Goal: Task Accomplishment & Management: Manage account settings

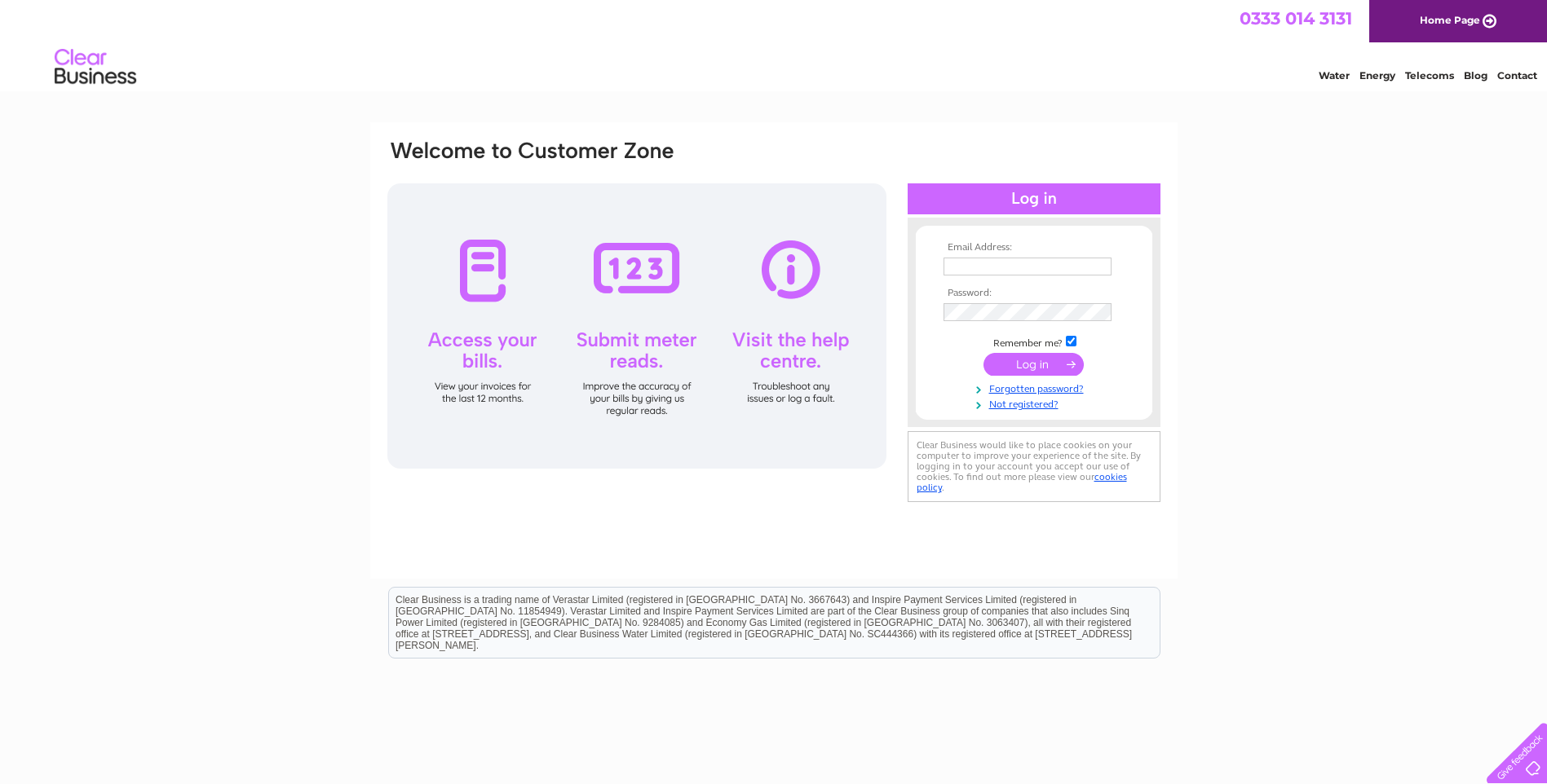
type input "accounts@rpmlimited.com"
click at [1031, 364] on input "submit" at bounding box center [1033, 364] width 101 height 23
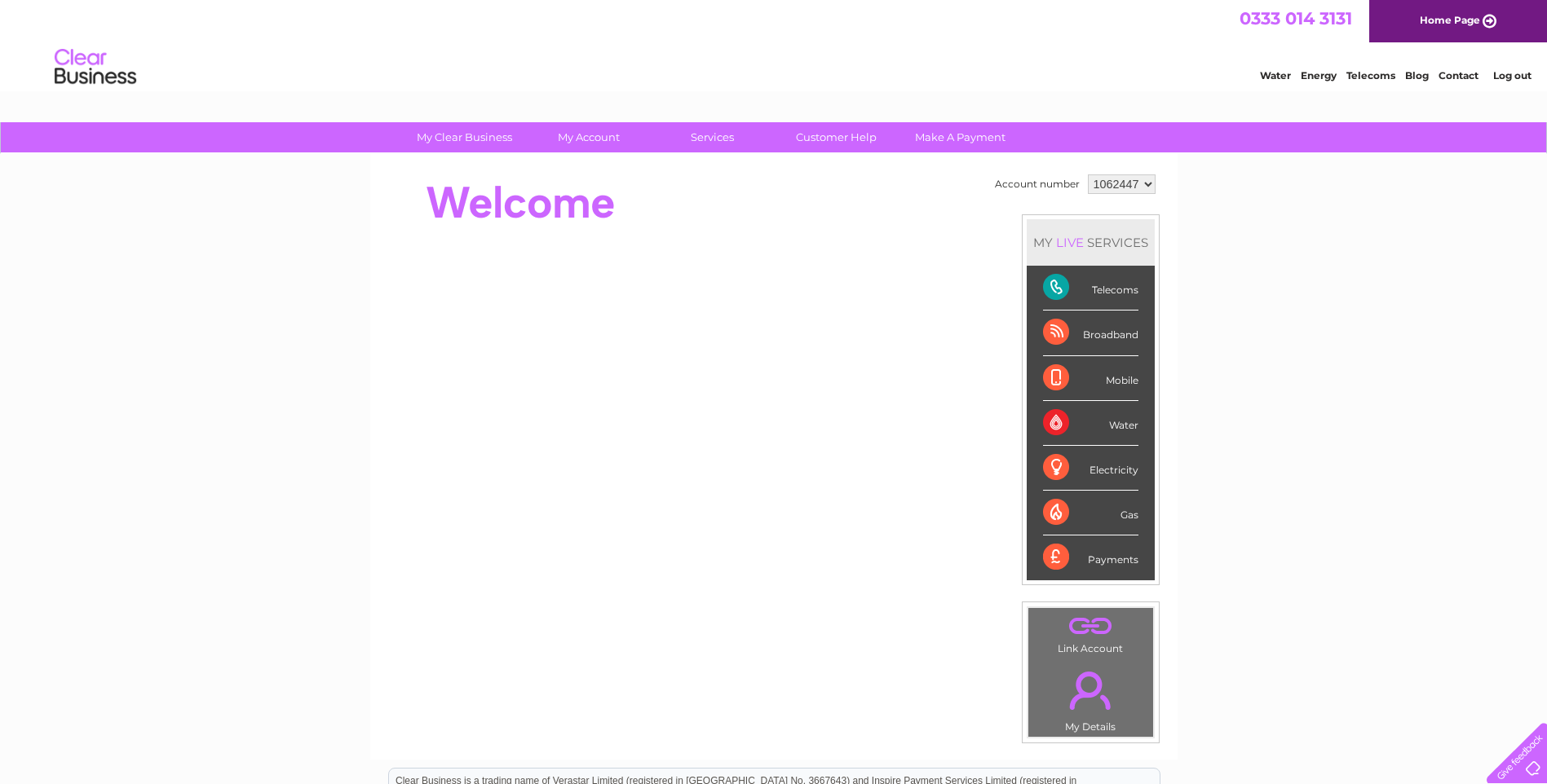
click at [1114, 290] on div "Telecoms" at bounding box center [1090, 288] width 96 height 45
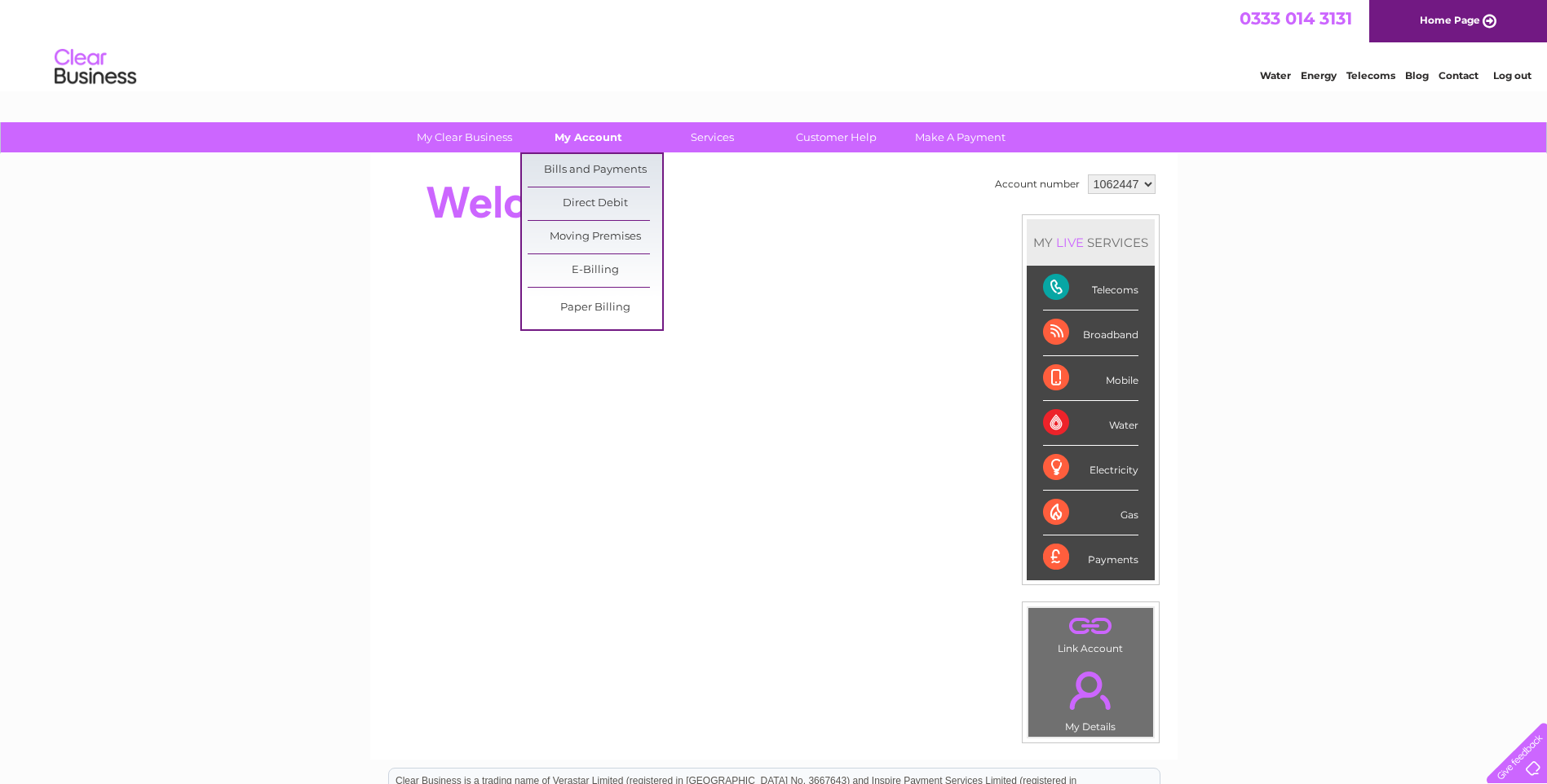
click at [575, 137] on link "My Account" at bounding box center [589, 137] width 134 height 30
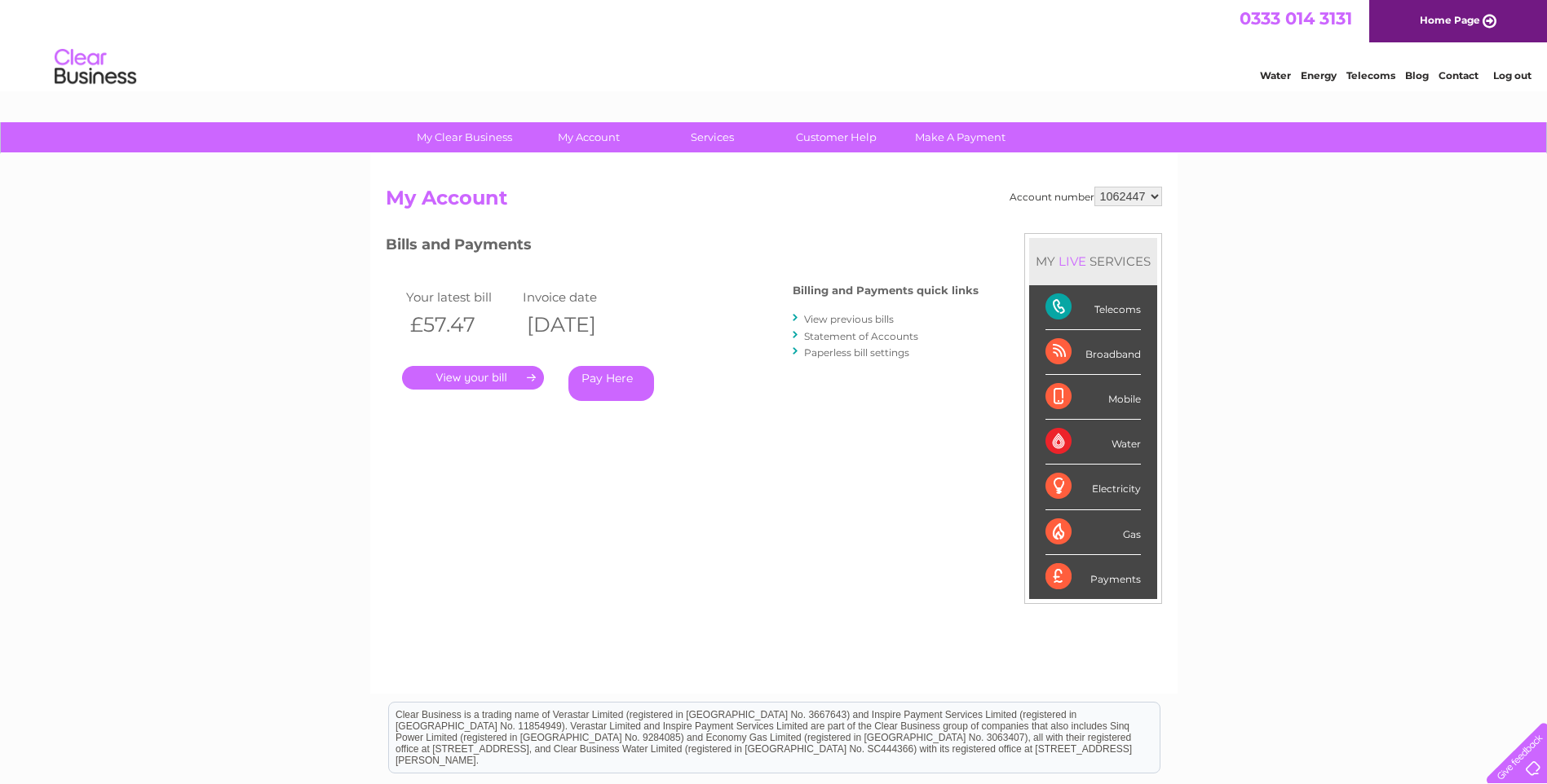
click at [506, 378] on link "." at bounding box center [472, 377] width 142 height 24
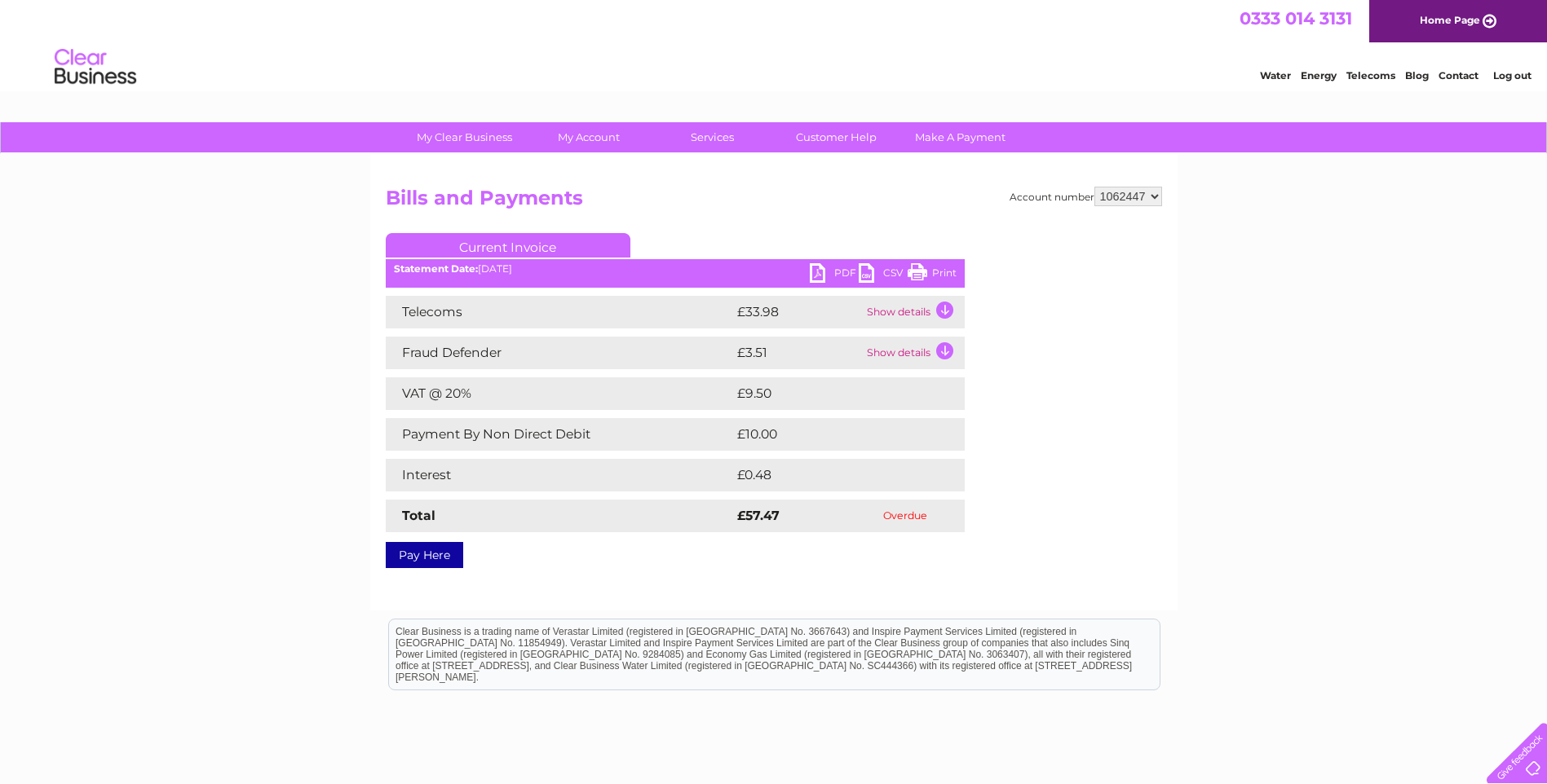
click at [821, 269] on link "PDF" at bounding box center [834, 275] width 49 height 24
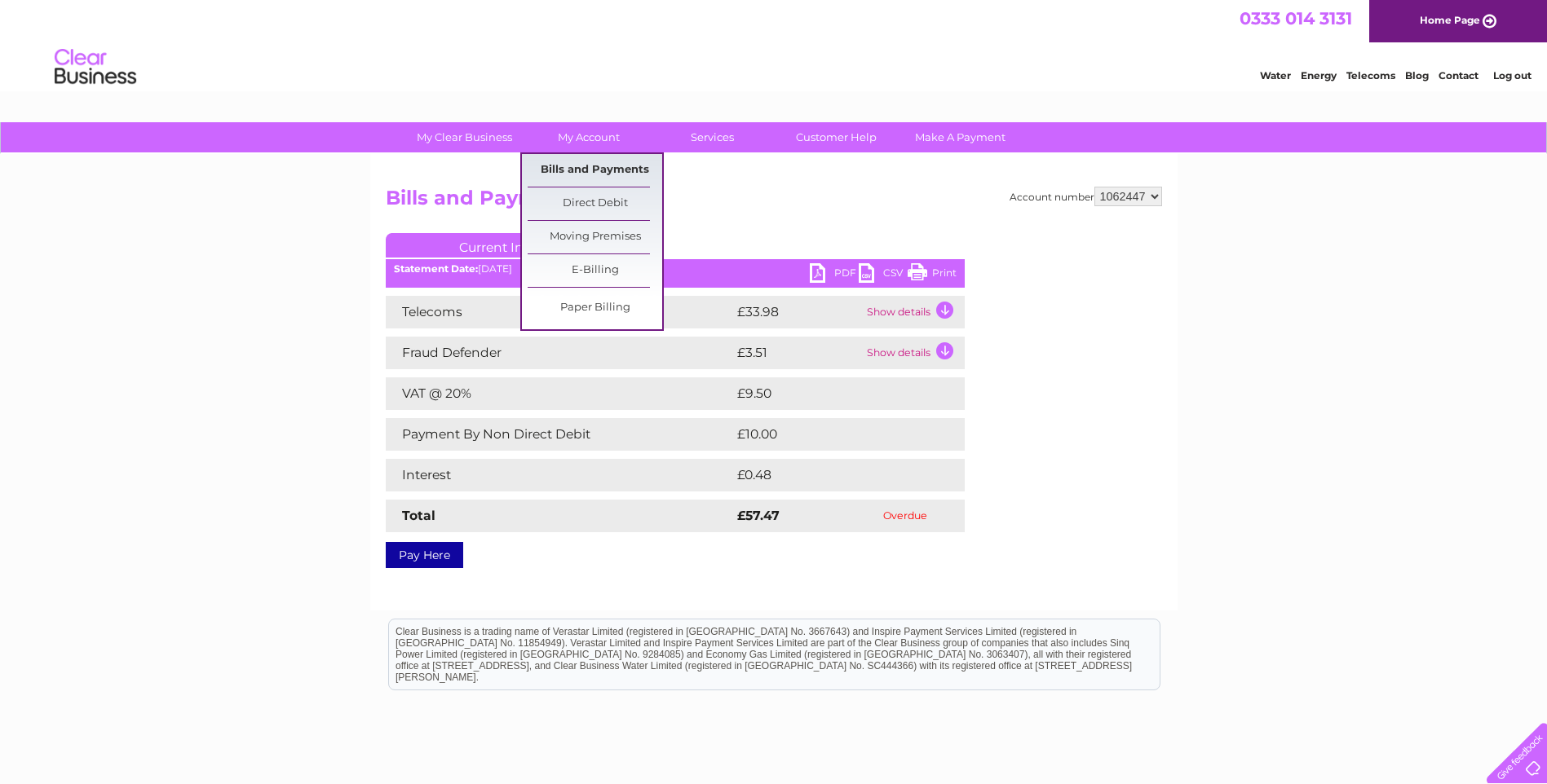
click at [583, 166] on link "Bills and Payments" at bounding box center [595, 170] width 134 height 33
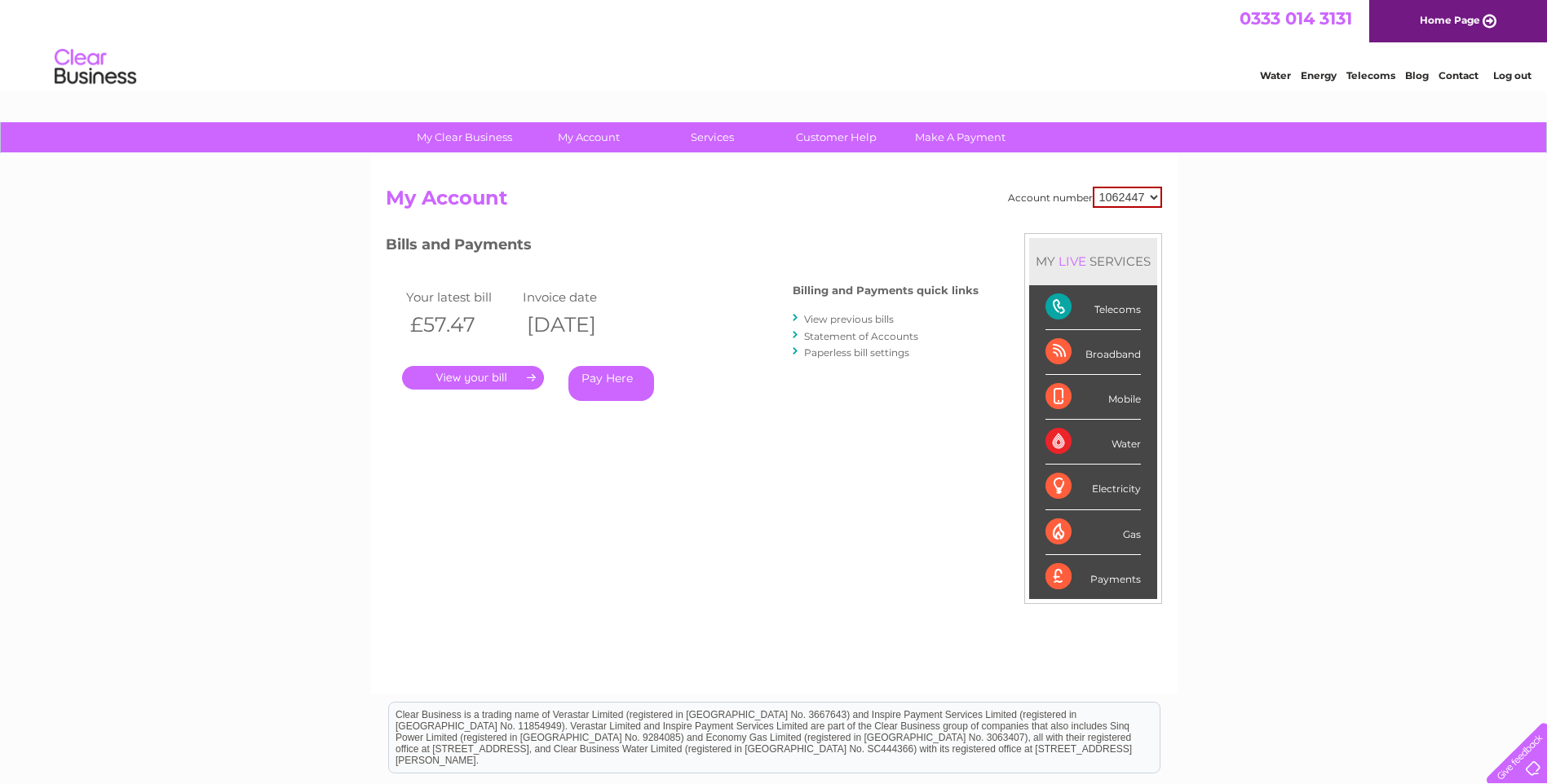
click at [900, 332] on link "Statement of Accounts" at bounding box center [860, 336] width 114 height 12
